Goal: Task Accomplishment & Management: Complete application form

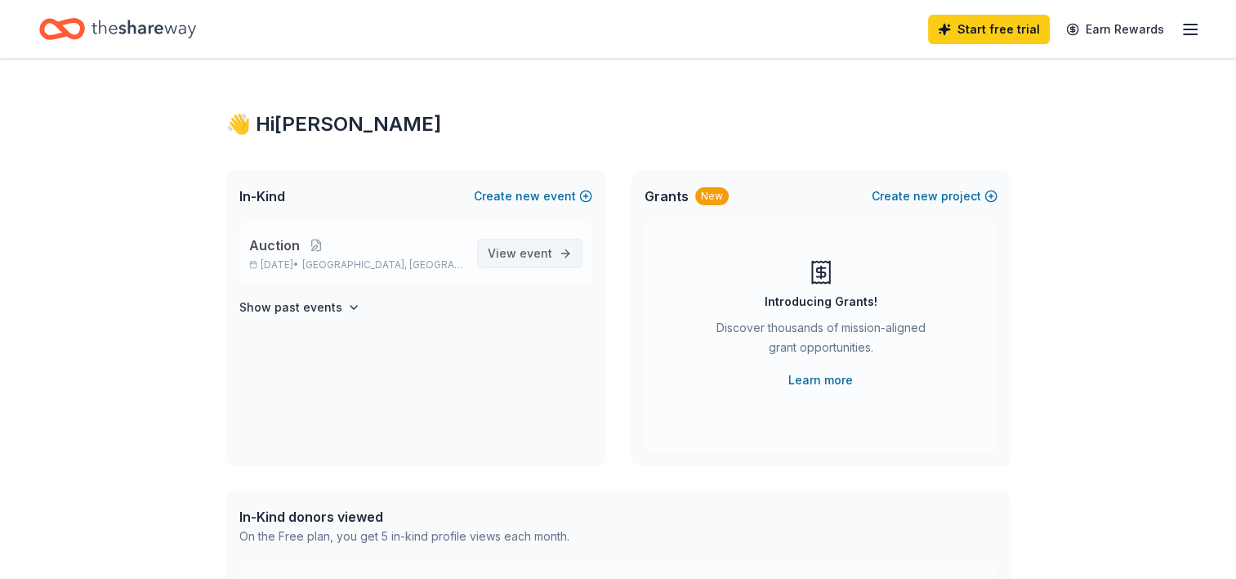
click at [537, 259] on span "event" at bounding box center [536, 253] width 33 height 14
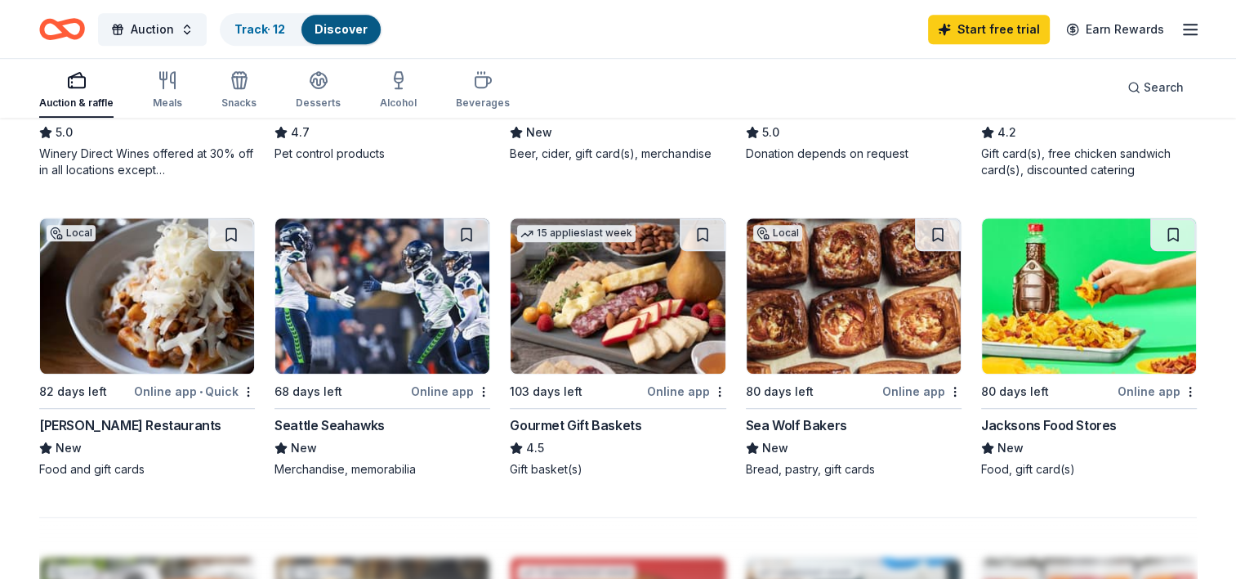
scroll to position [1043, 0]
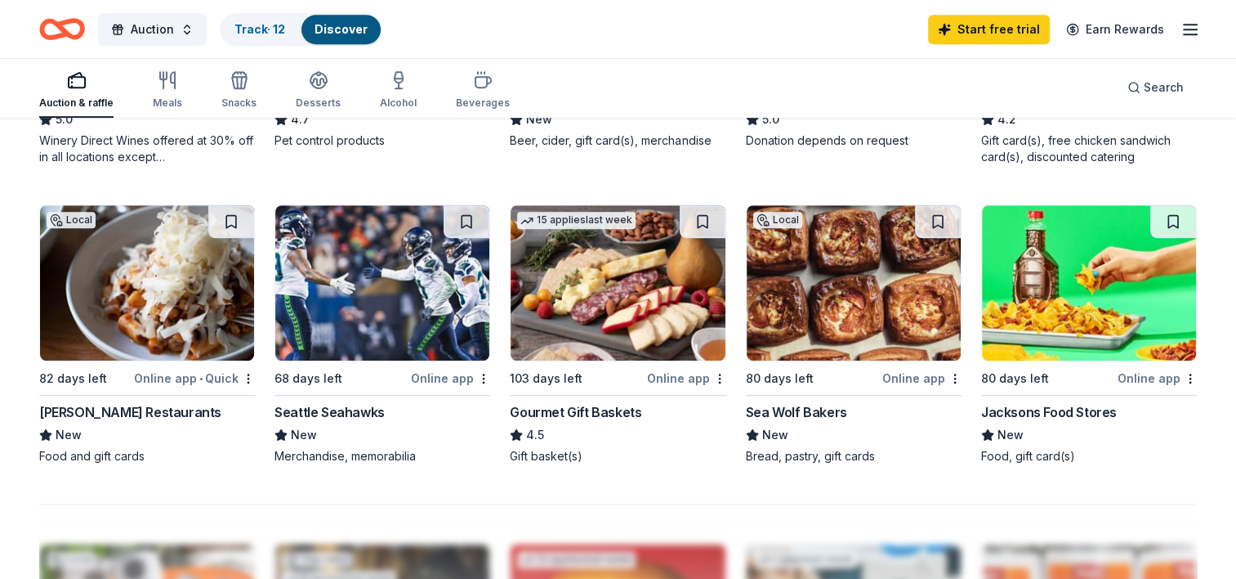
click at [168, 371] on div "Online app • Quick" at bounding box center [194, 378] width 121 height 20
click at [164, 326] on img at bounding box center [147, 282] width 214 height 155
click at [454, 376] on div "Online app" at bounding box center [450, 378] width 79 height 20
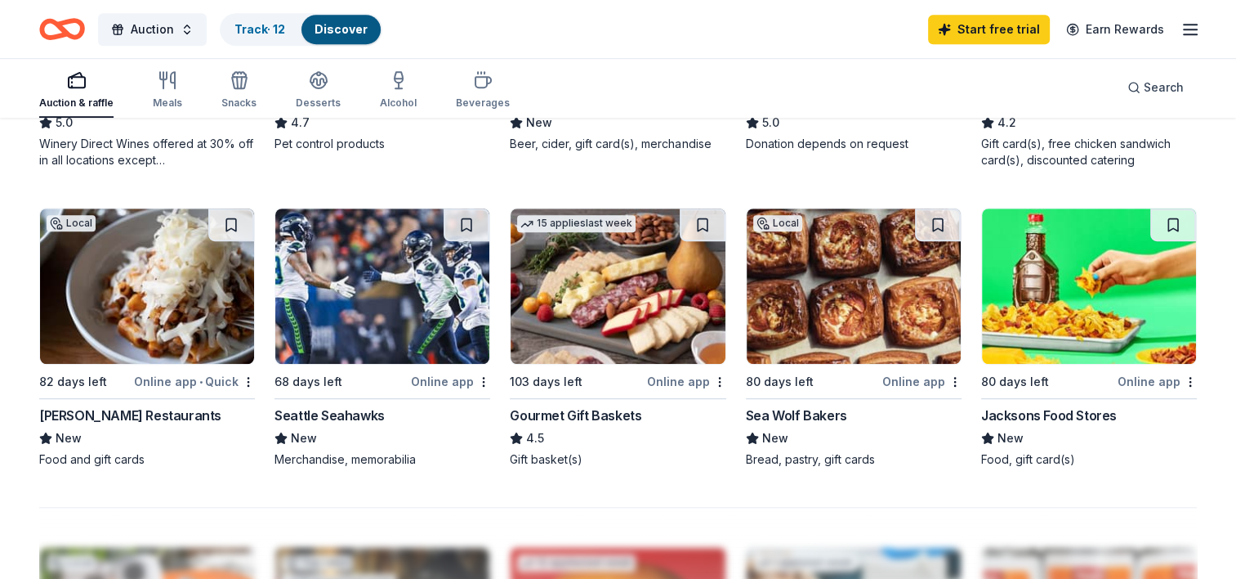
click at [848, 319] on img at bounding box center [854, 285] width 214 height 155
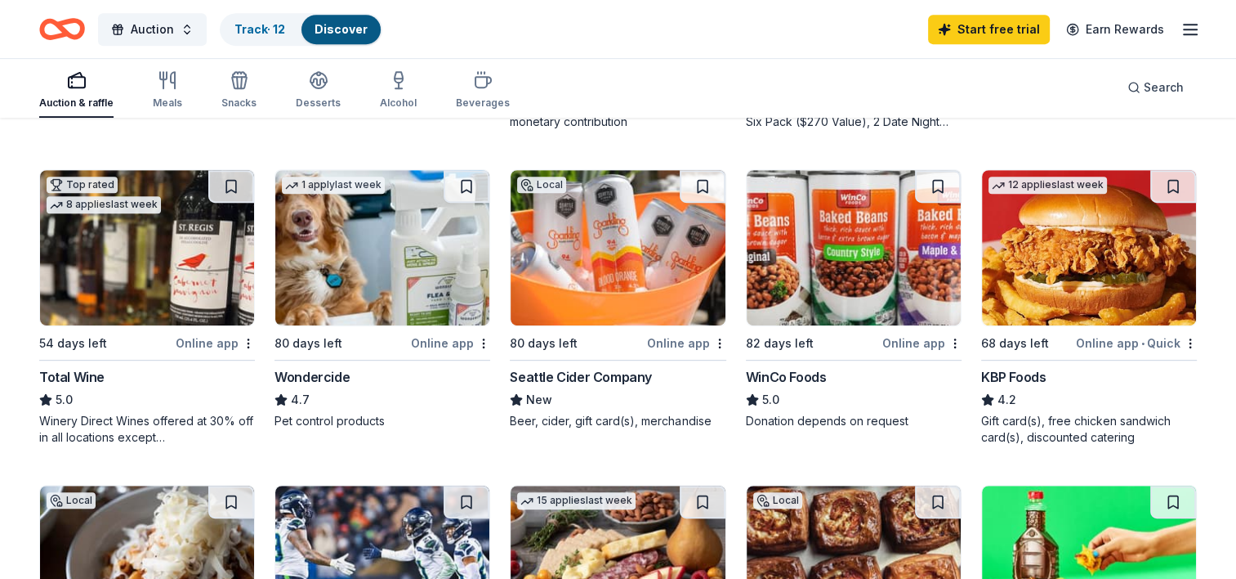
scroll to position [752, 0]
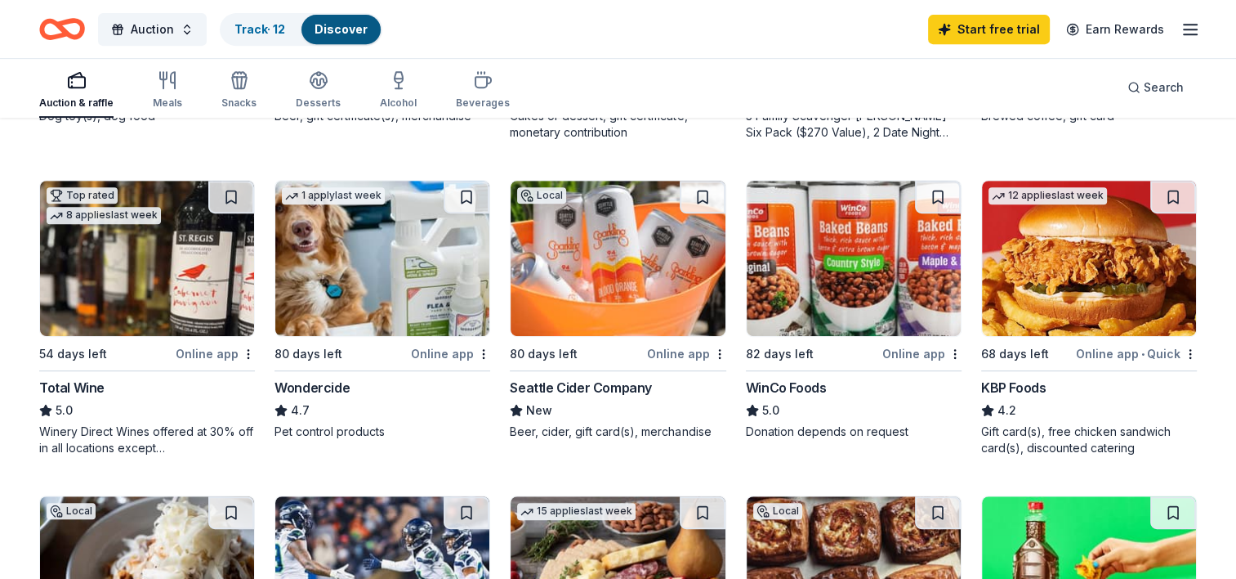
click at [215, 346] on div "Online app" at bounding box center [215, 353] width 79 height 20
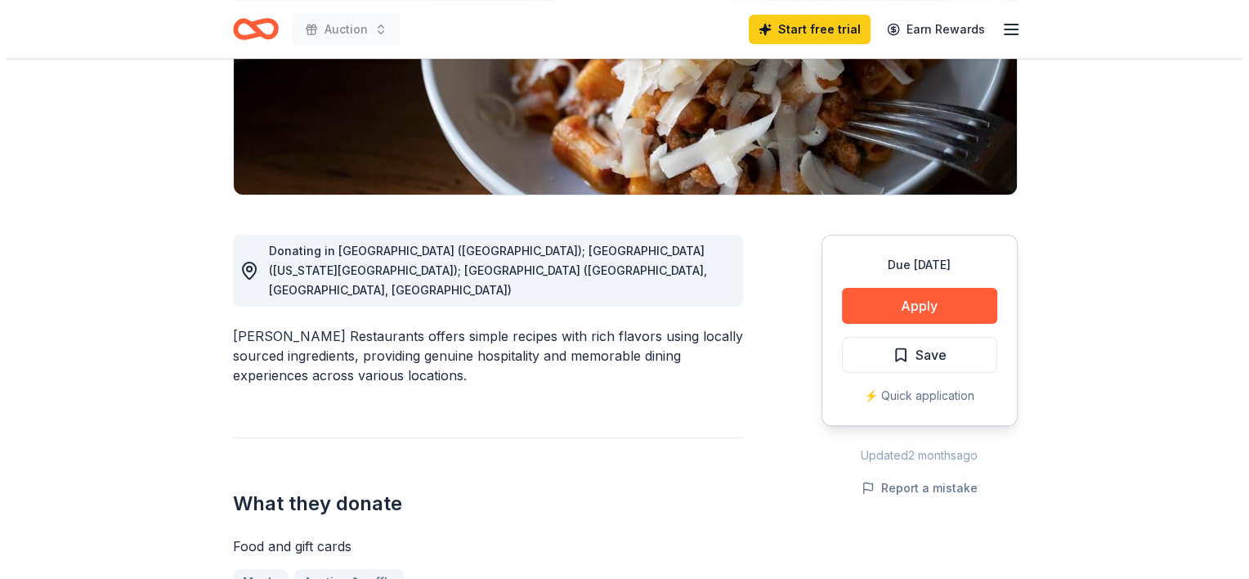
scroll to position [306, 0]
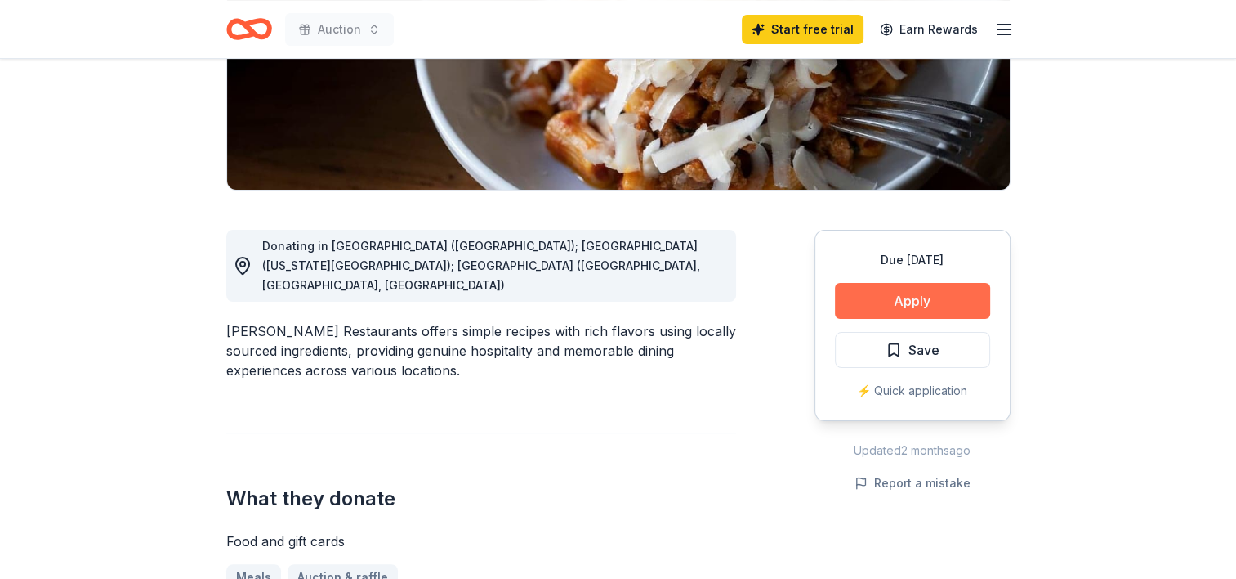
click at [892, 306] on button "Apply" at bounding box center [912, 301] width 155 height 36
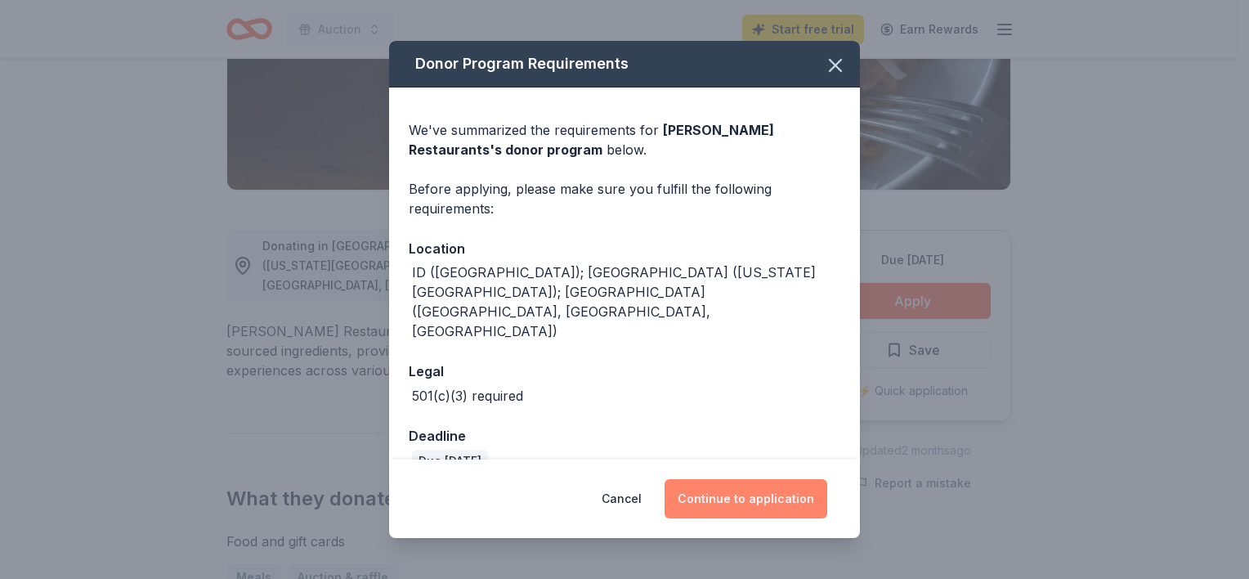
click at [750, 496] on button "Continue to application" at bounding box center [745, 498] width 163 height 39
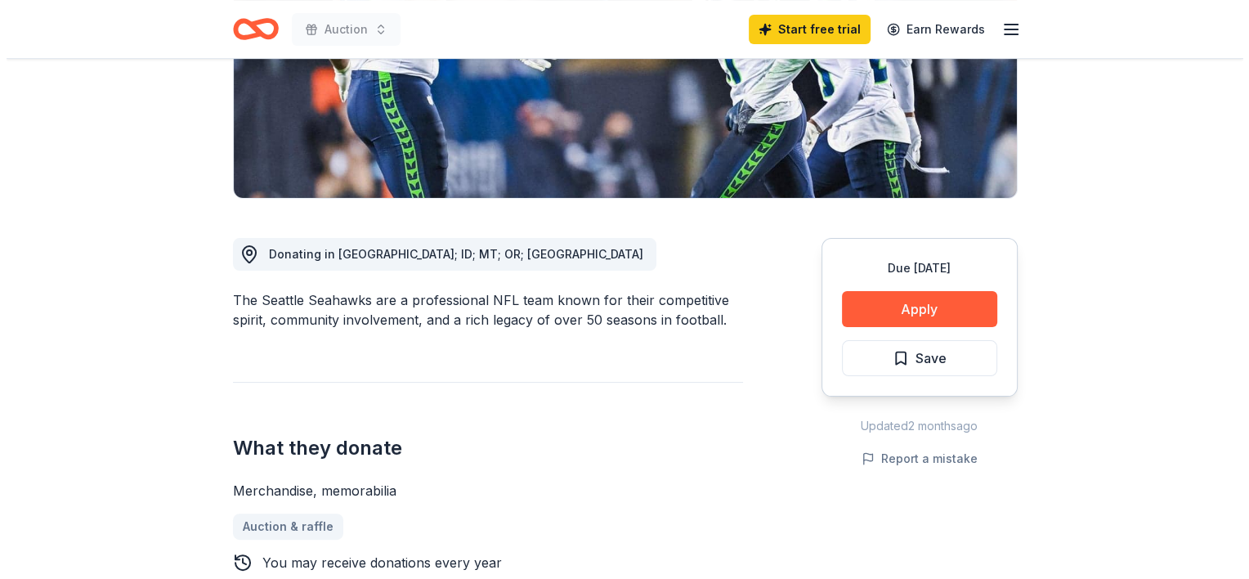
scroll to position [306, 0]
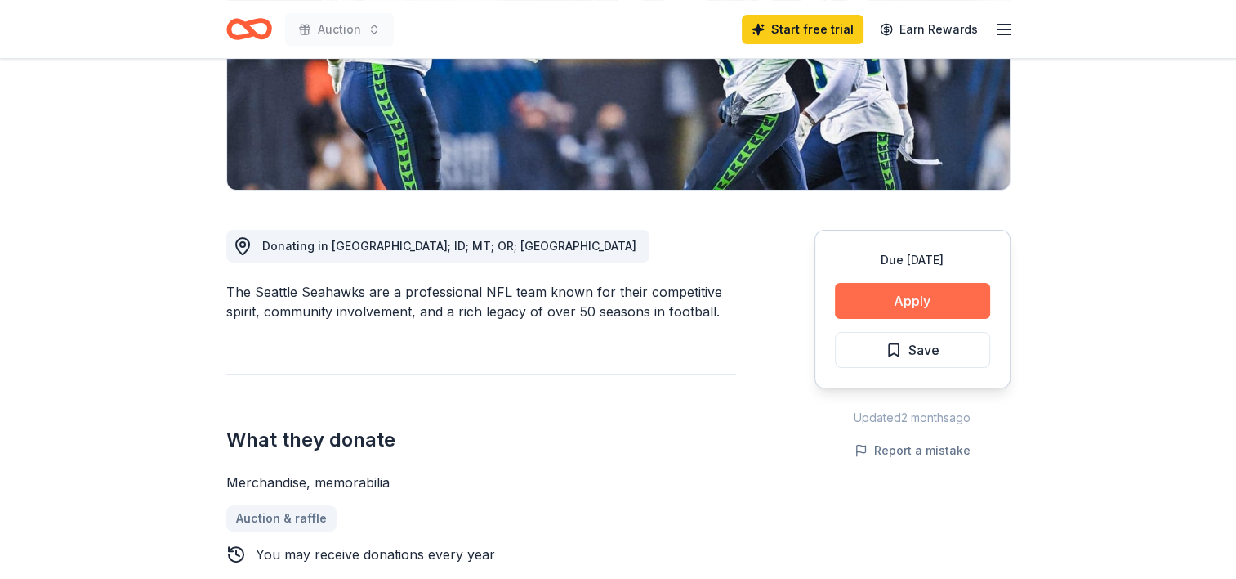
click at [890, 302] on button "Apply" at bounding box center [912, 301] width 155 height 36
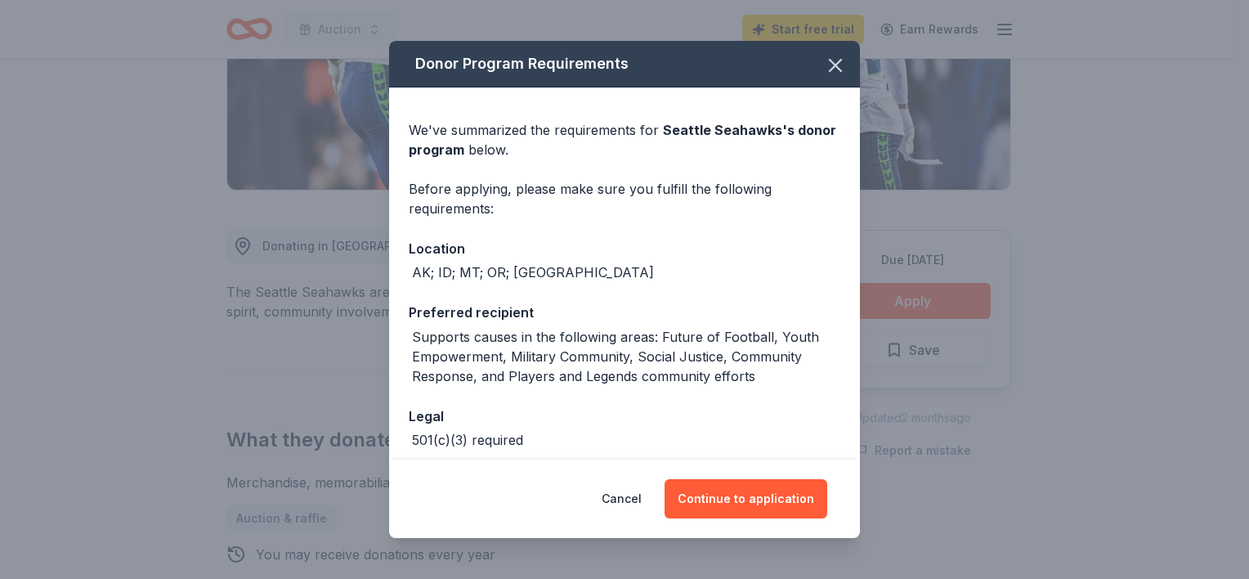
scroll to position [141, 0]
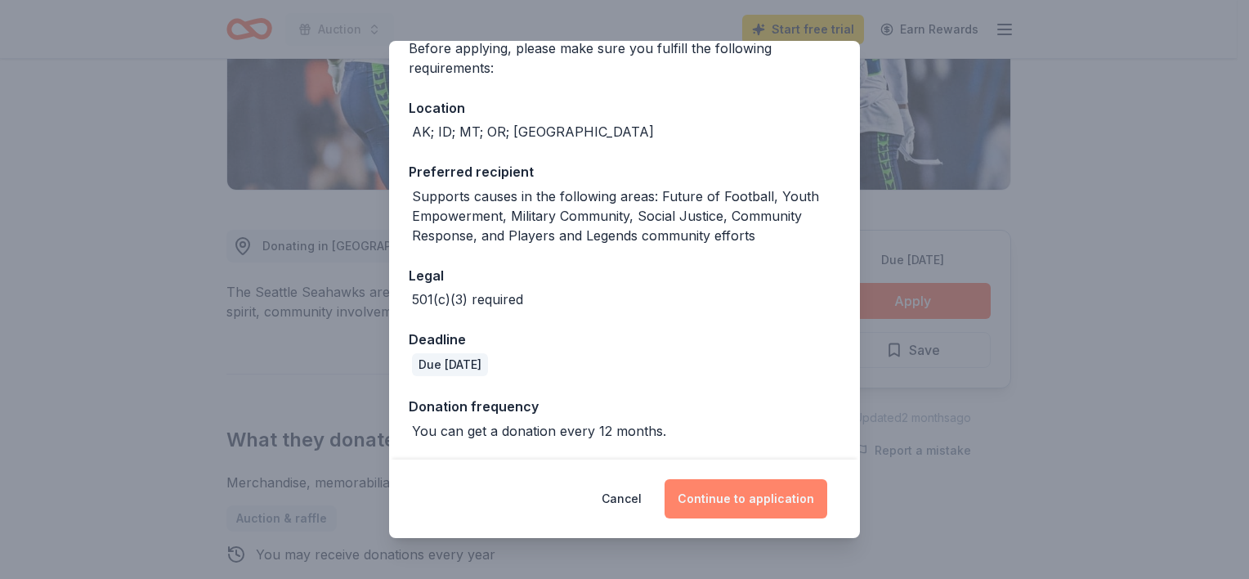
click at [752, 494] on button "Continue to application" at bounding box center [745, 498] width 163 height 39
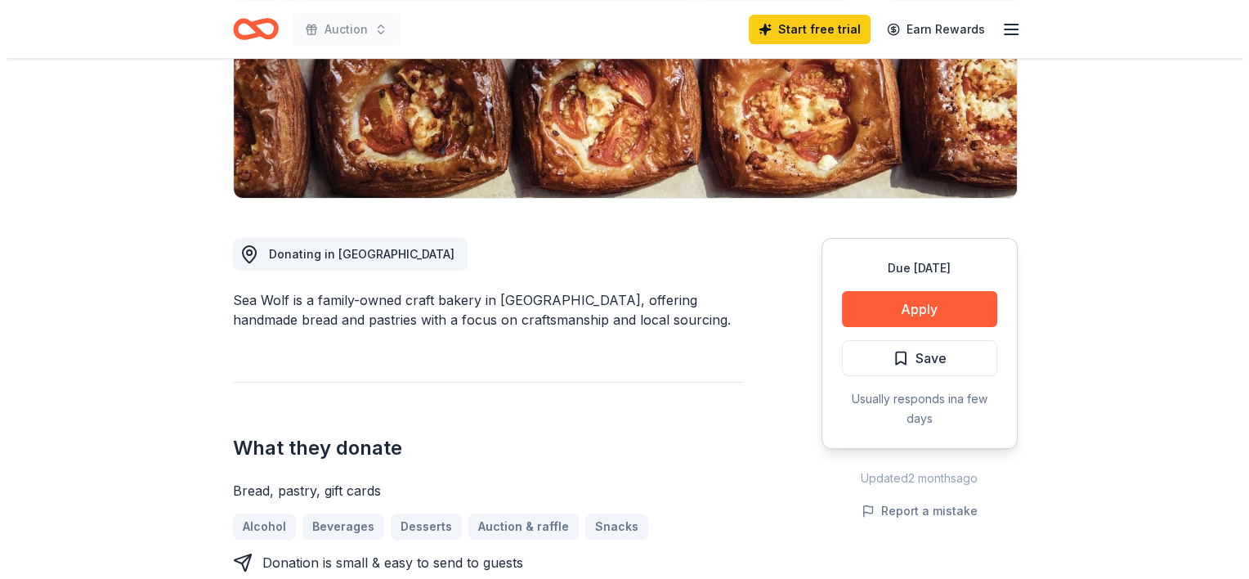
scroll to position [309, 0]
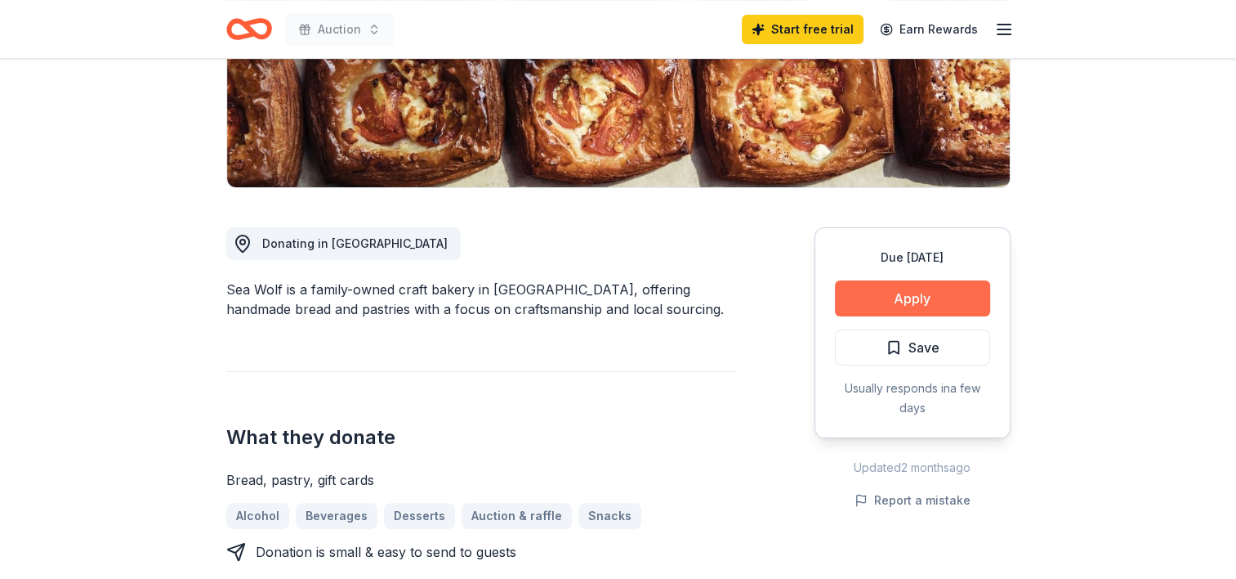
click at [881, 302] on button "Apply" at bounding box center [912, 298] width 155 height 36
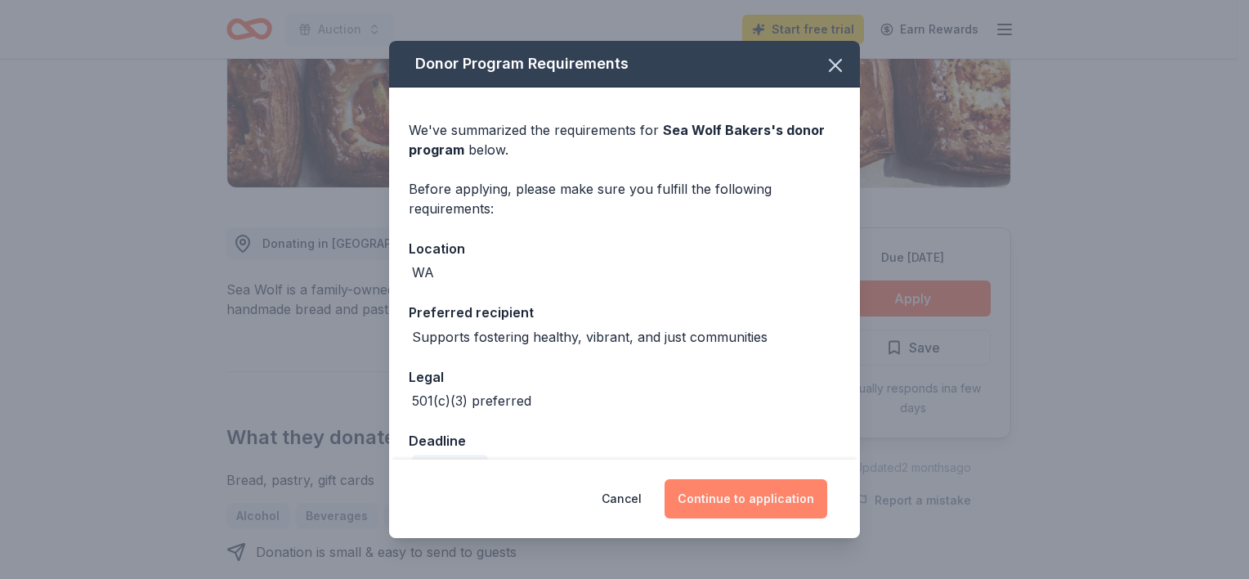
click at [767, 485] on button "Continue to application" at bounding box center [745, 498] width 163 height 39
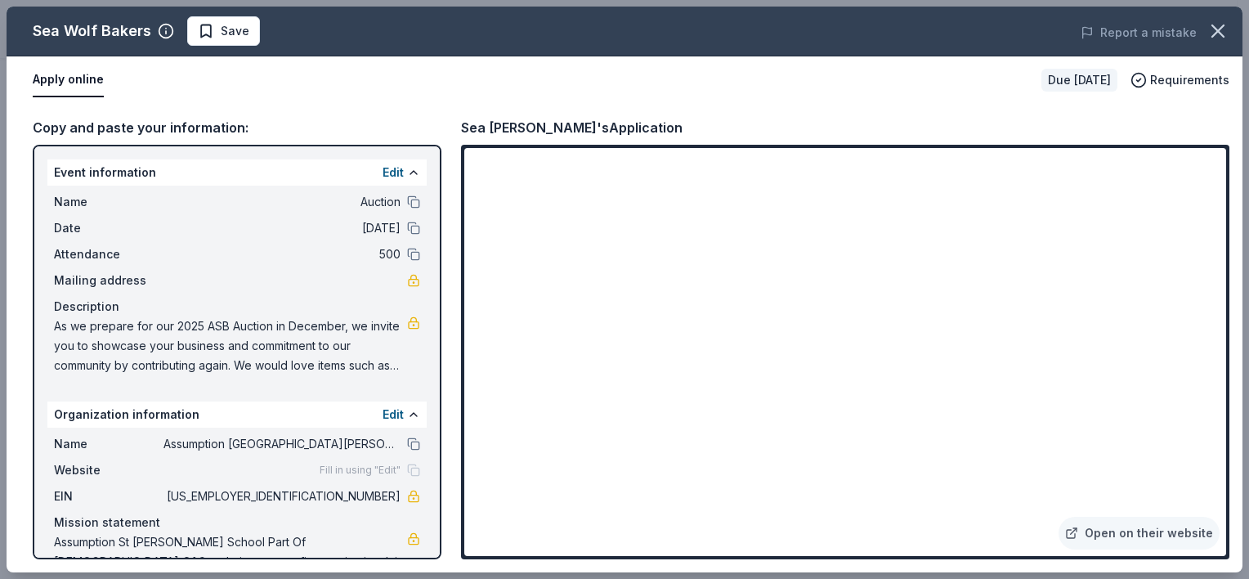
click at [396, 467] on div "Fill in using "Edit"" at bounding box center [370, 469] width 101 height 13
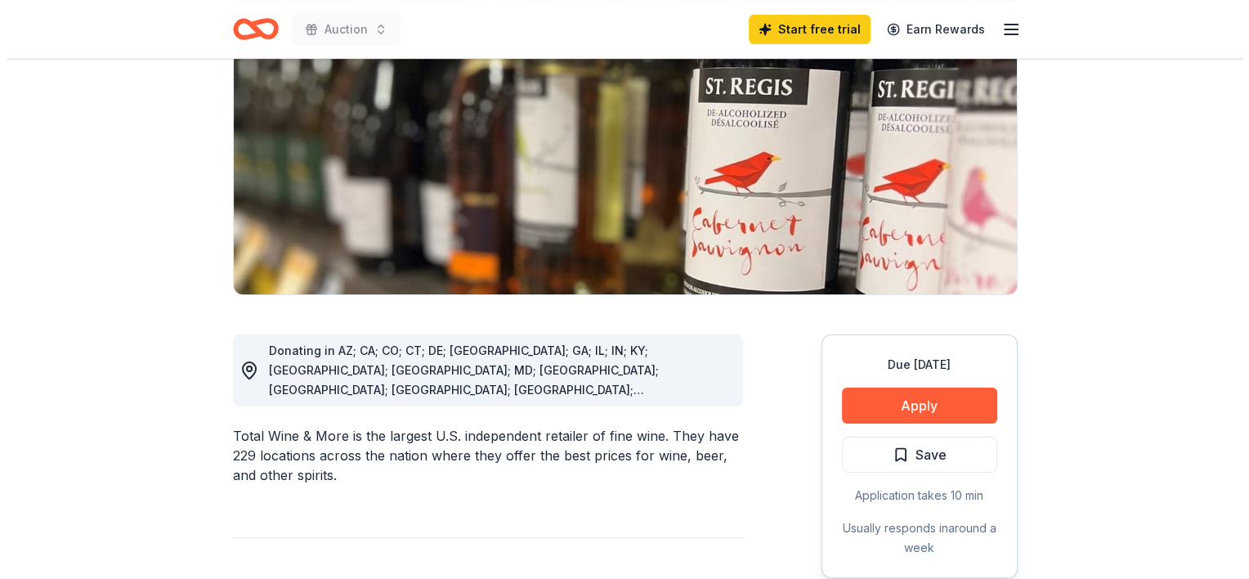
scroll to position [205, 0]
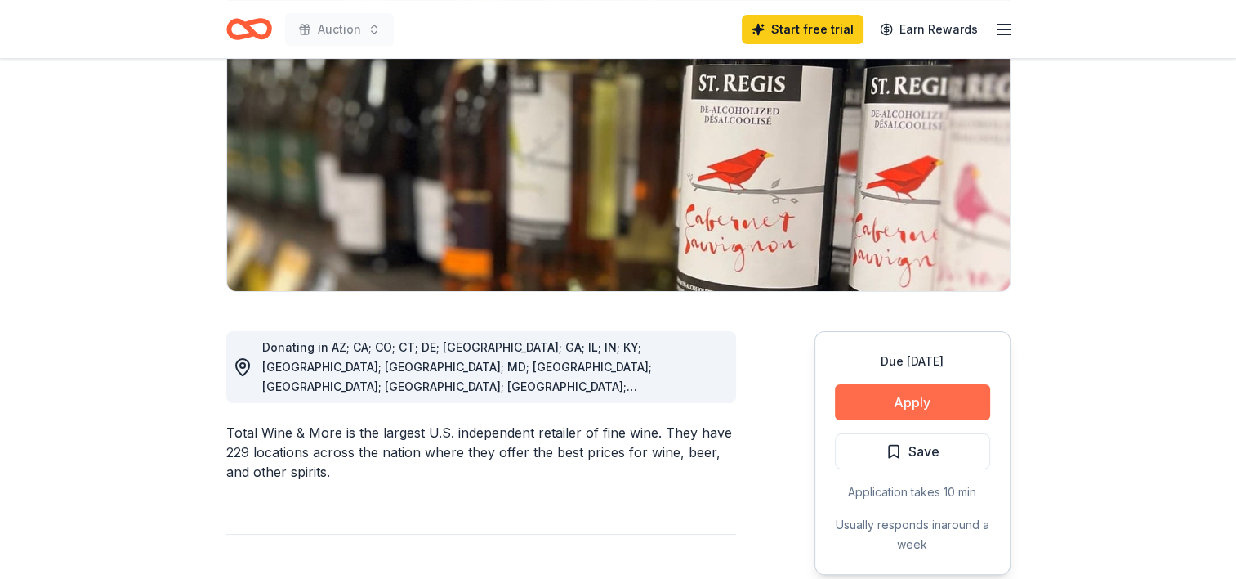
click at [914, 401] on button "Apply" at bounding box center [912, 402] width 155 height 36
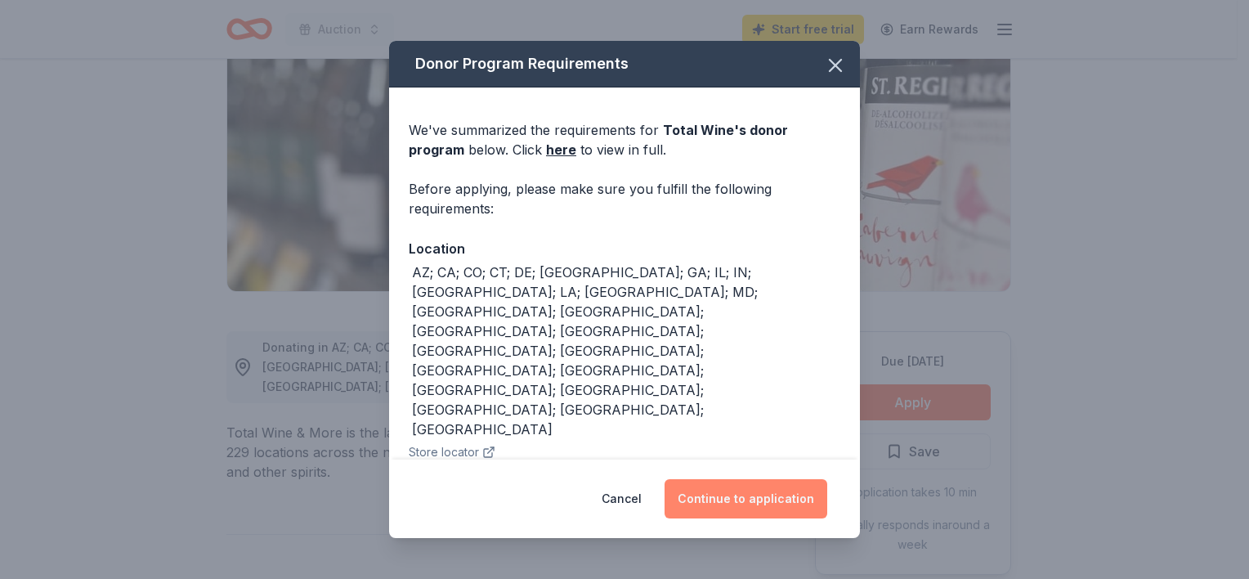
click at [731, 507] on button "Continue to application" at bounding box center [745, 498] width 163 height 39
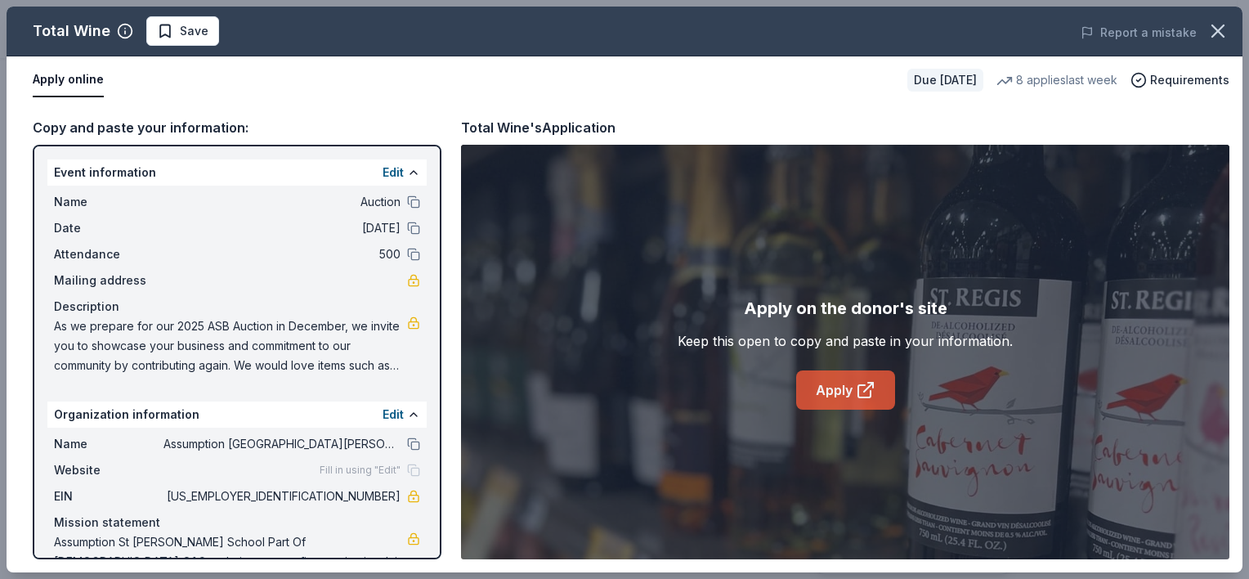
click at [860, 382] on icon at bounding box center [866, 390] width 20 height 20
